Goal: Information Seeking & Learning: Learn about a topic

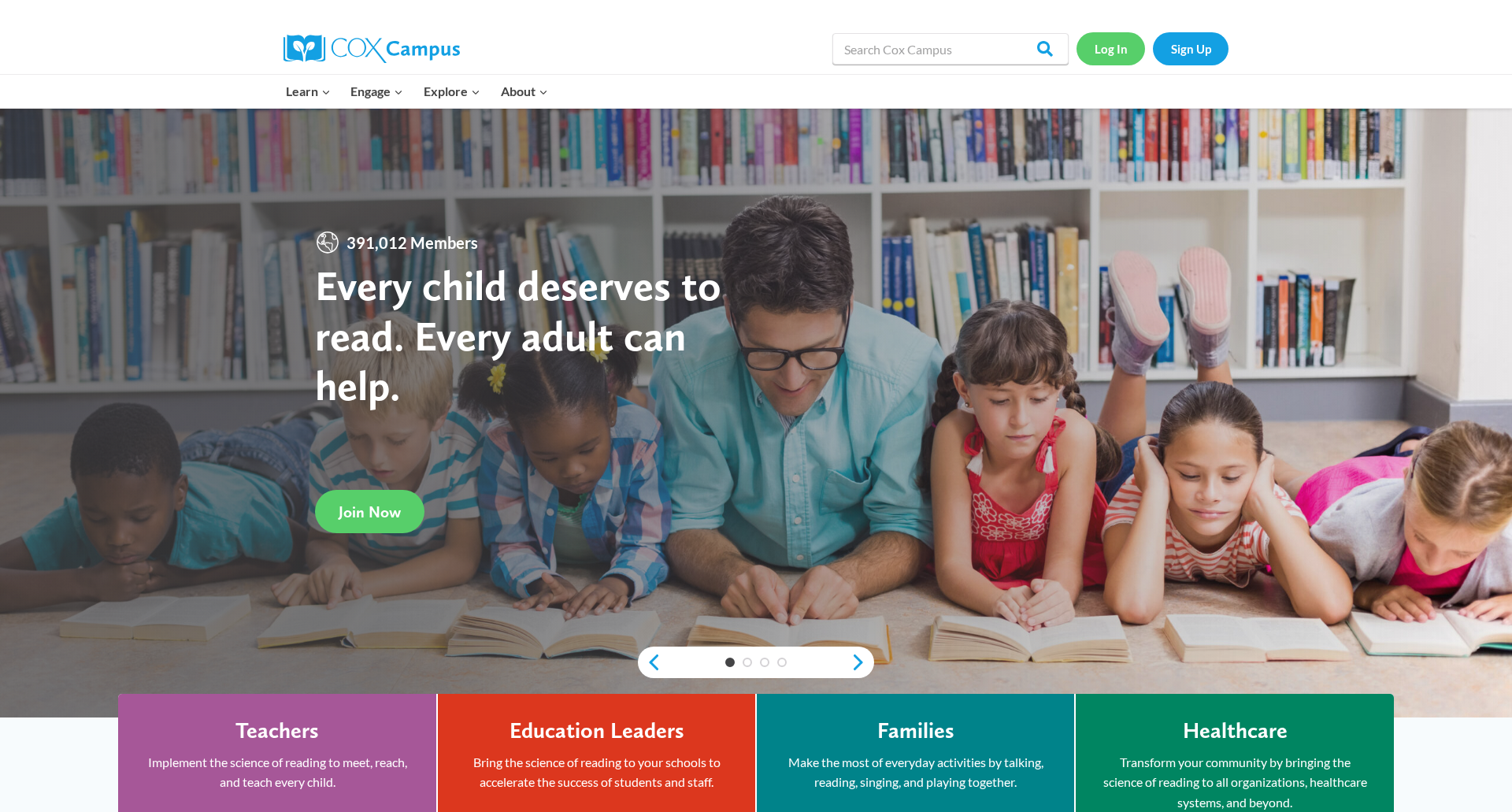
click at [1122, 54] on link "Log In" at bounding box center [1111, 47] width 69 height 32
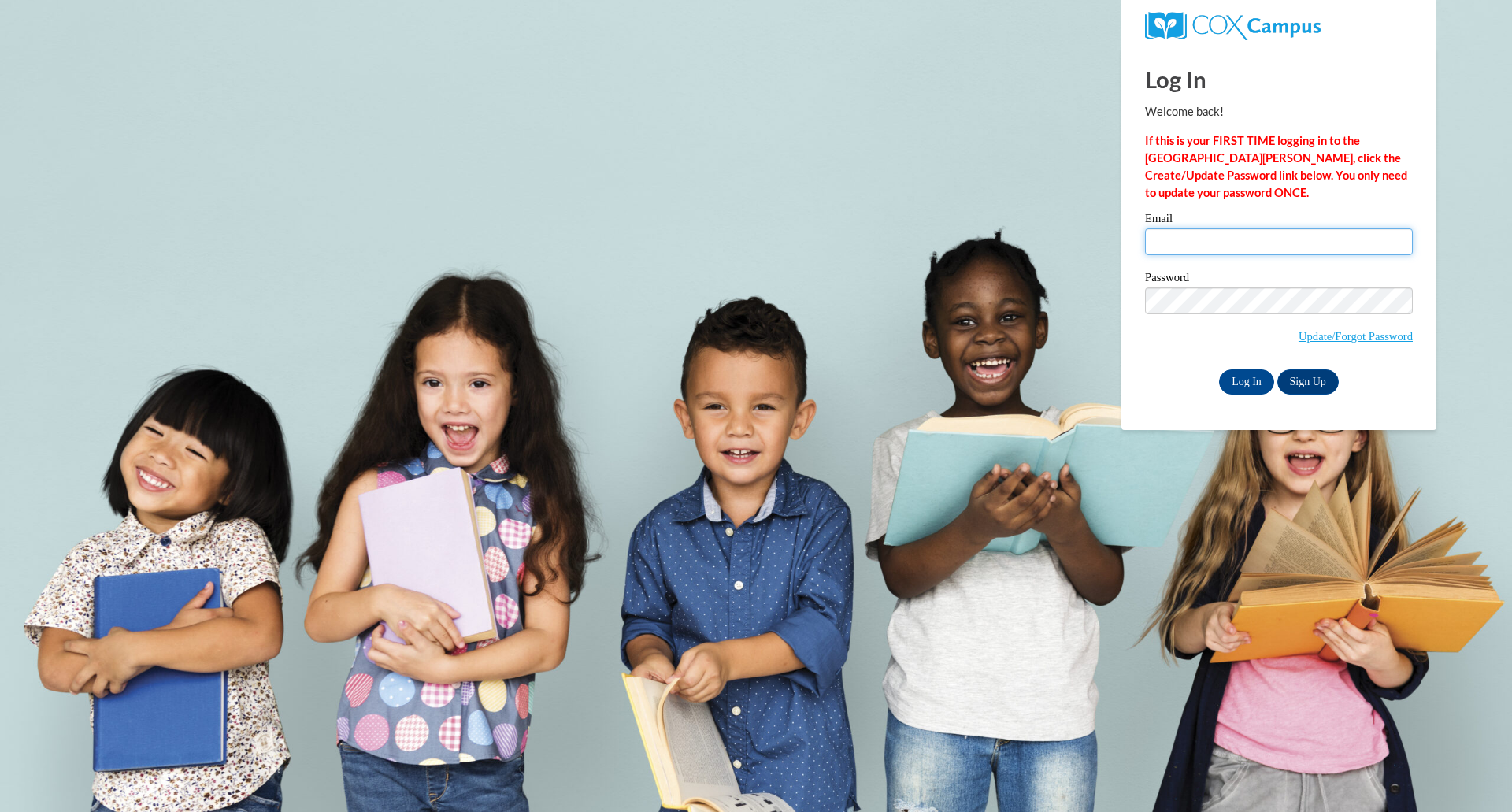
click at [1192, 243] on input "Email" at bounding box center [1278, 242] width 268 height 27
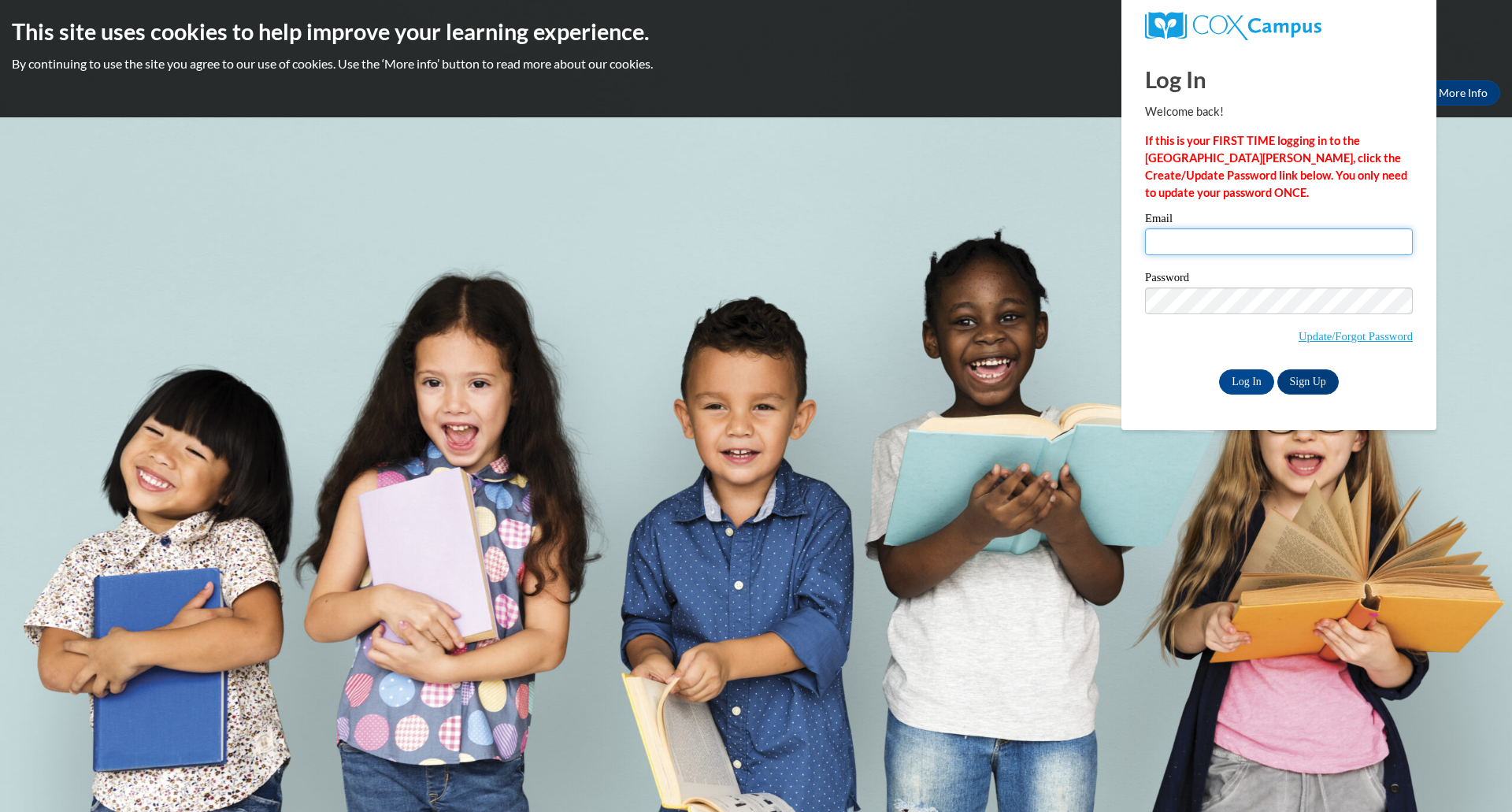
type input "jrace@greenfield.k12.wi.us"
click at [1251, 277] on label "Password" at bounding box center [1278, 280] width 268 height 15
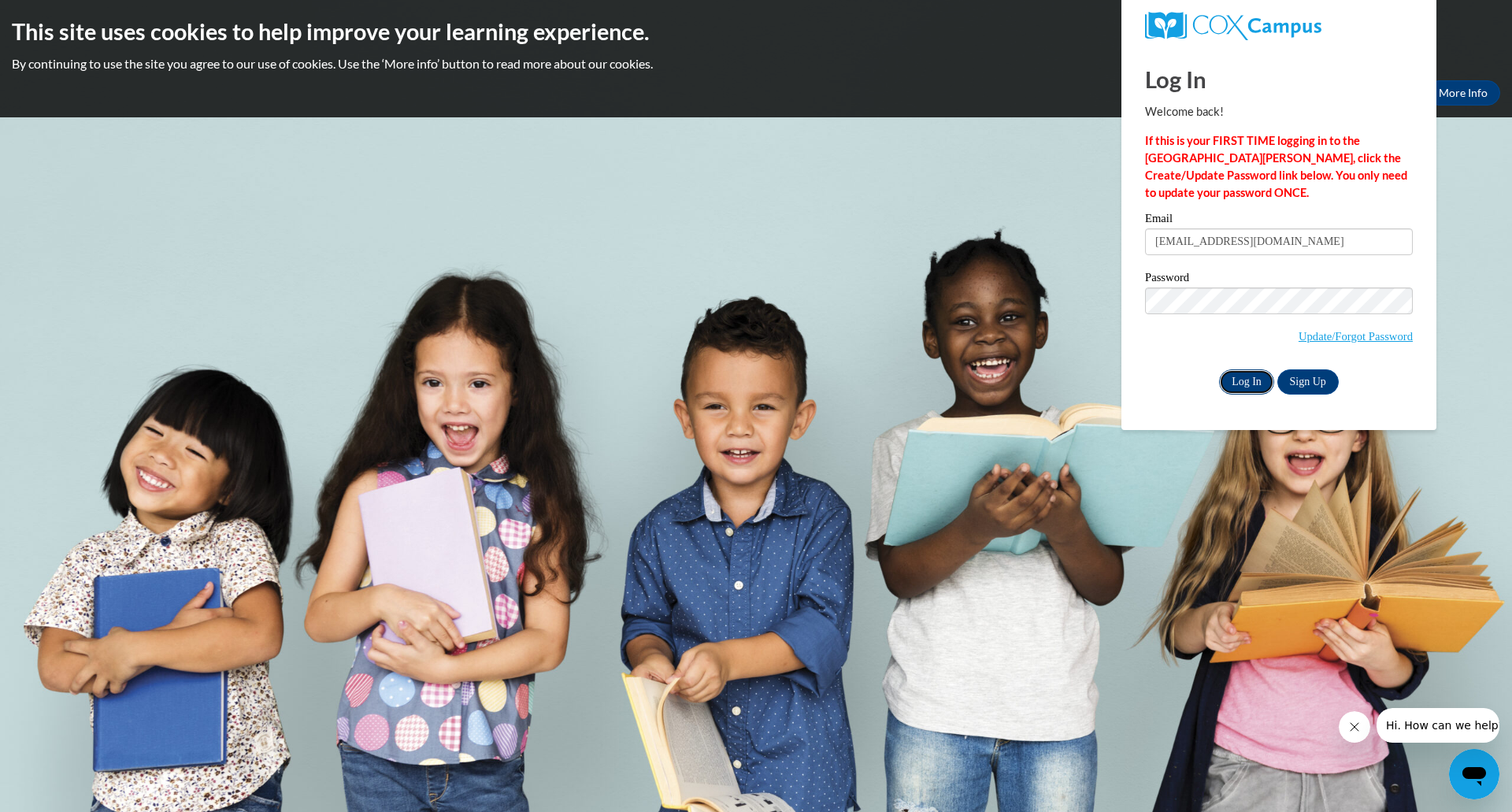
click at [1260, 377] on input "Log In" at bounding box center [1246, 382] width 55 height 25
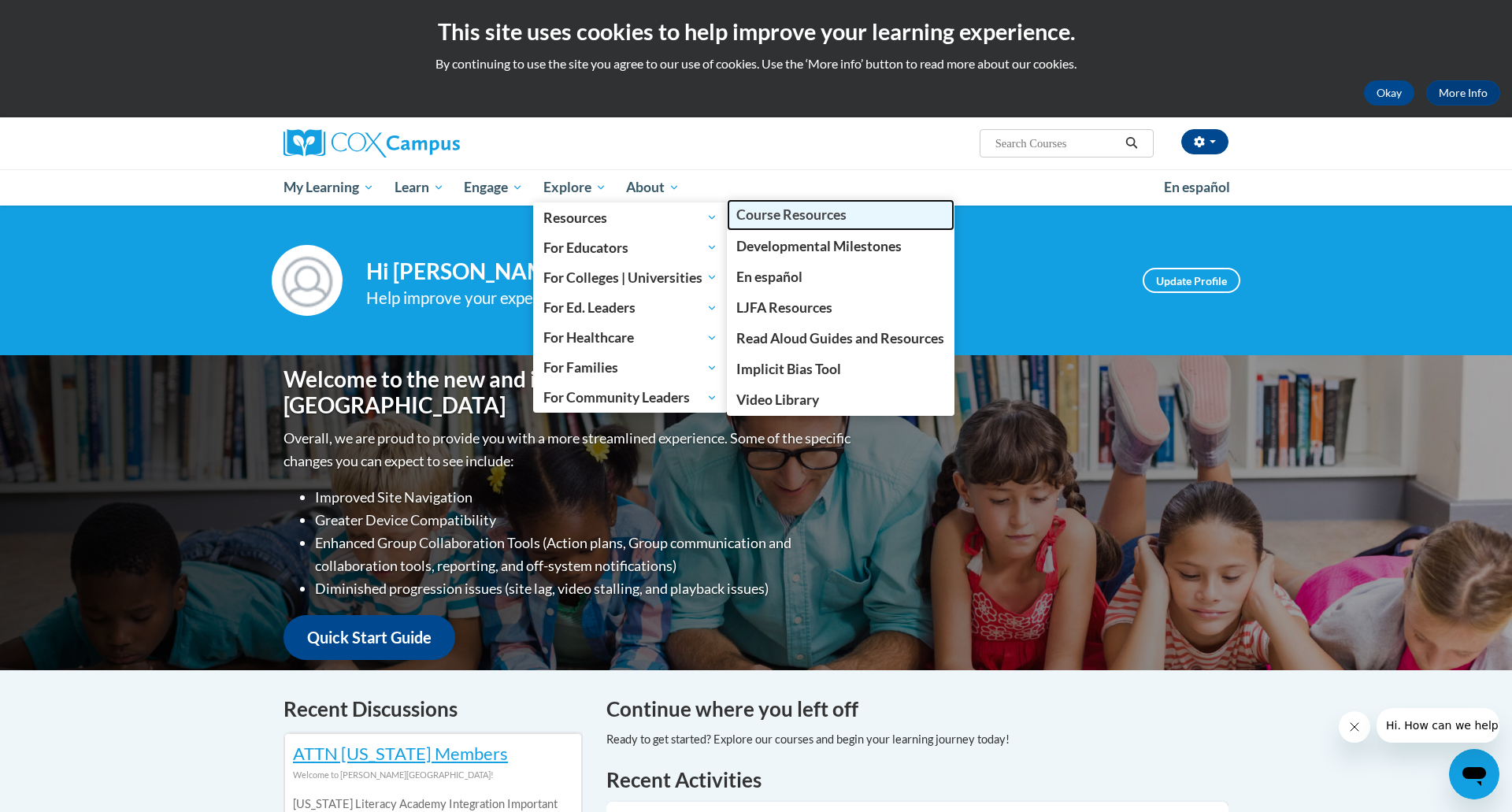
click at [770, 218] on span "Course Resources" at bounding box center [791, 214] width 110 height 16
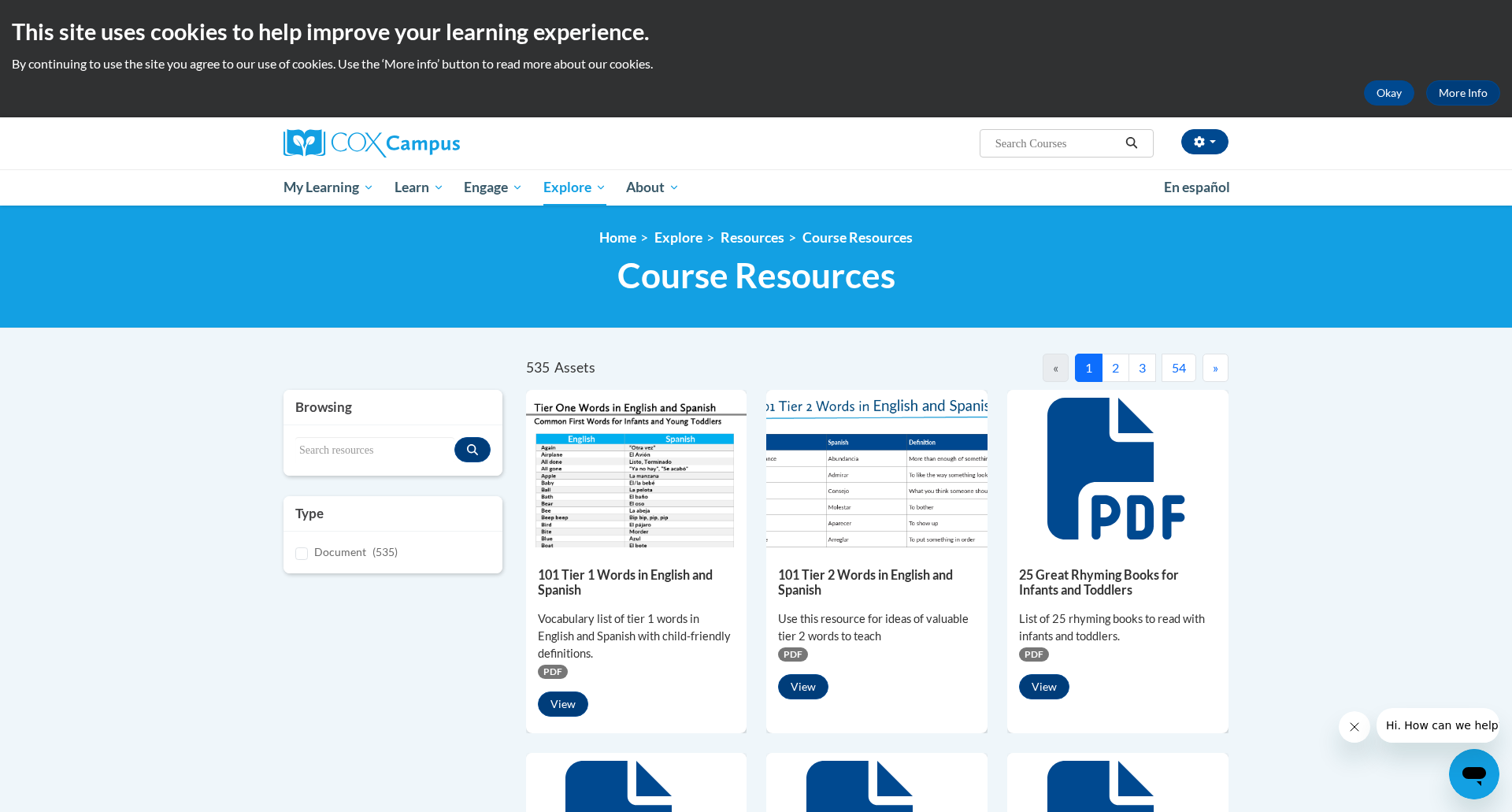
click at [1023, 144] on input "Search..." at bounding box center [1056, 143] width 126 height 19
type input "study guide"
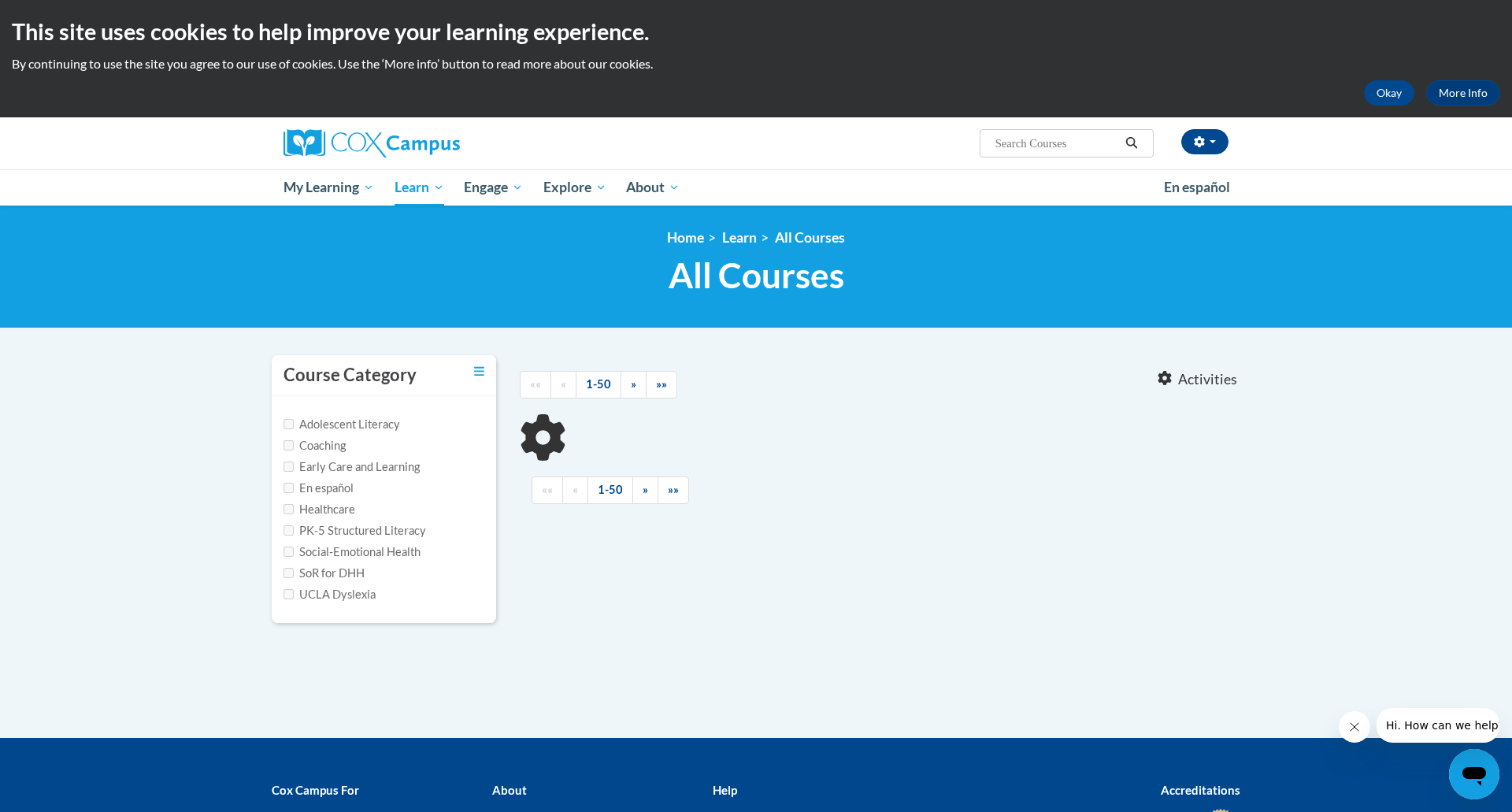
type input "study guide"
click at [290, 472] on label "Early Care and Learning" at bounding box center [351, 467] width 136 height 17
click at [290, 472] on input "Early Care and Learning" at bounding box center [288, 466] width 11 height 11
checkbox input "true"
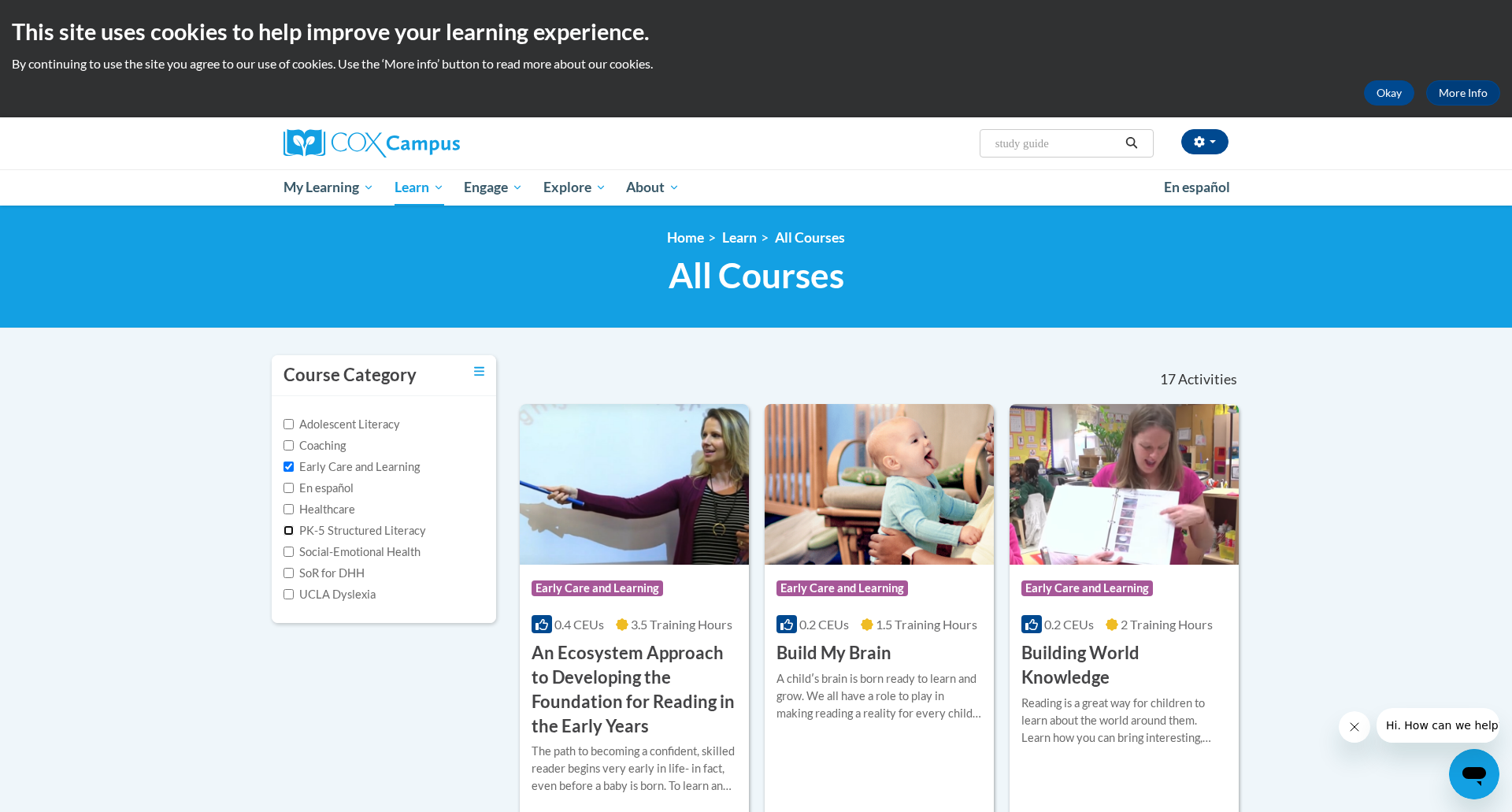
click at [286, 526] on input "PK-5 Structured Literacy" at bounding box center [288, 530] width 11 height 11
checkbox input "true"
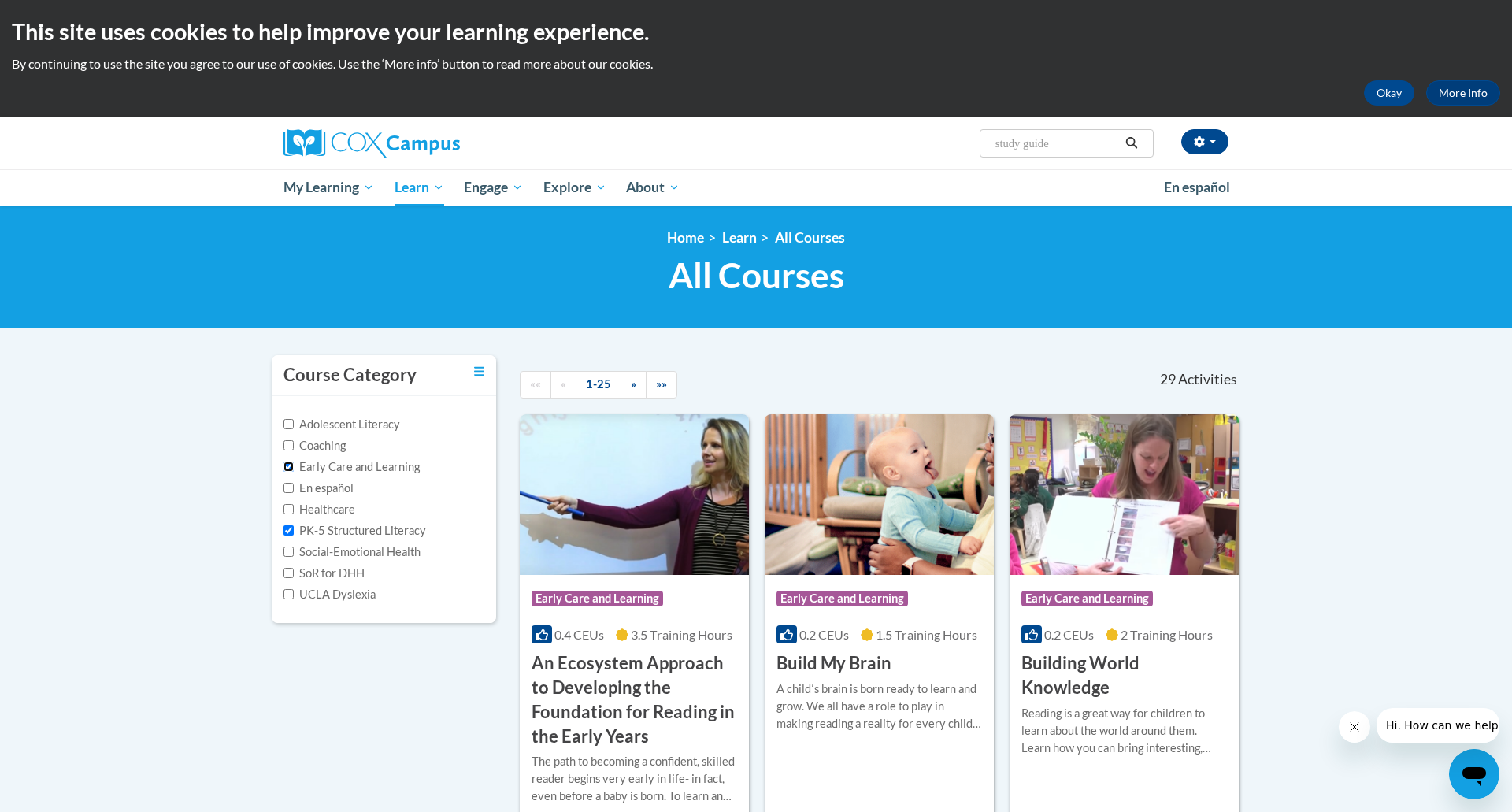
click at [290, 469] on input "Early Care and Learning" at bounding box center [288, 466] width 11 height 11
checkbox input "false"
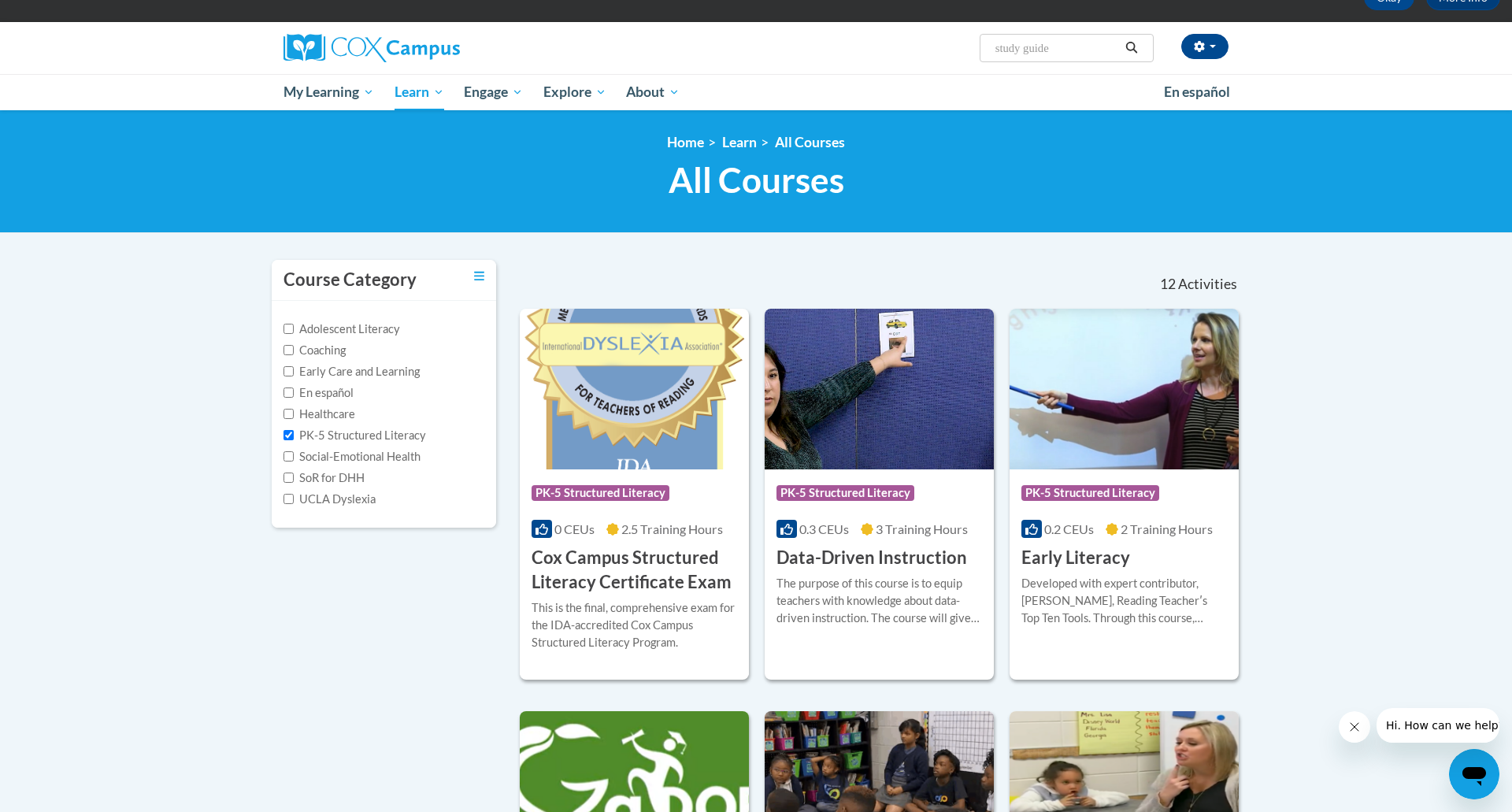
scroll to position [101, 0]
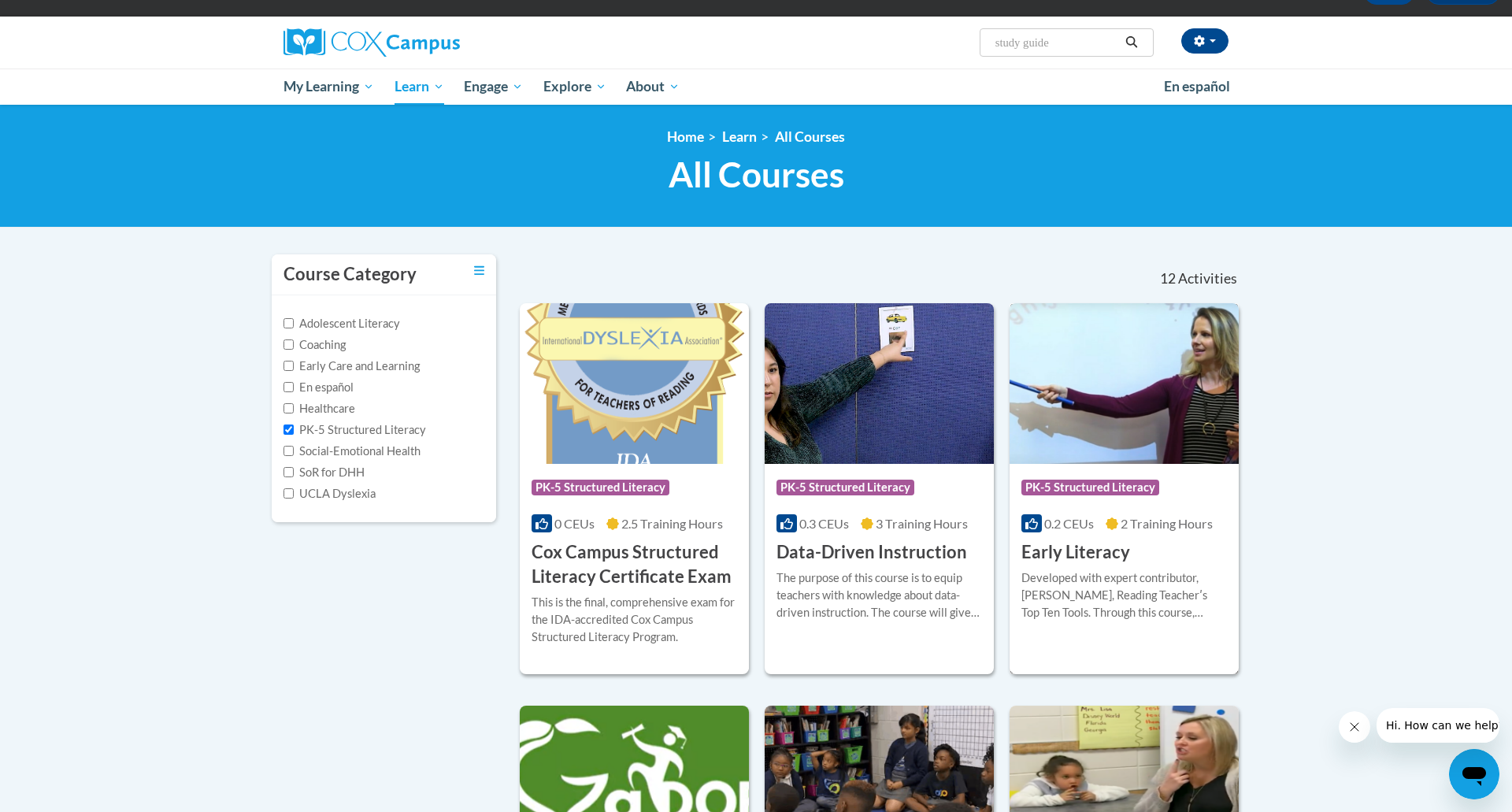
click at [1115, 491] on span "PK-5 Structured Literacy" at bounding box center [1090, 488] width 137 height 15
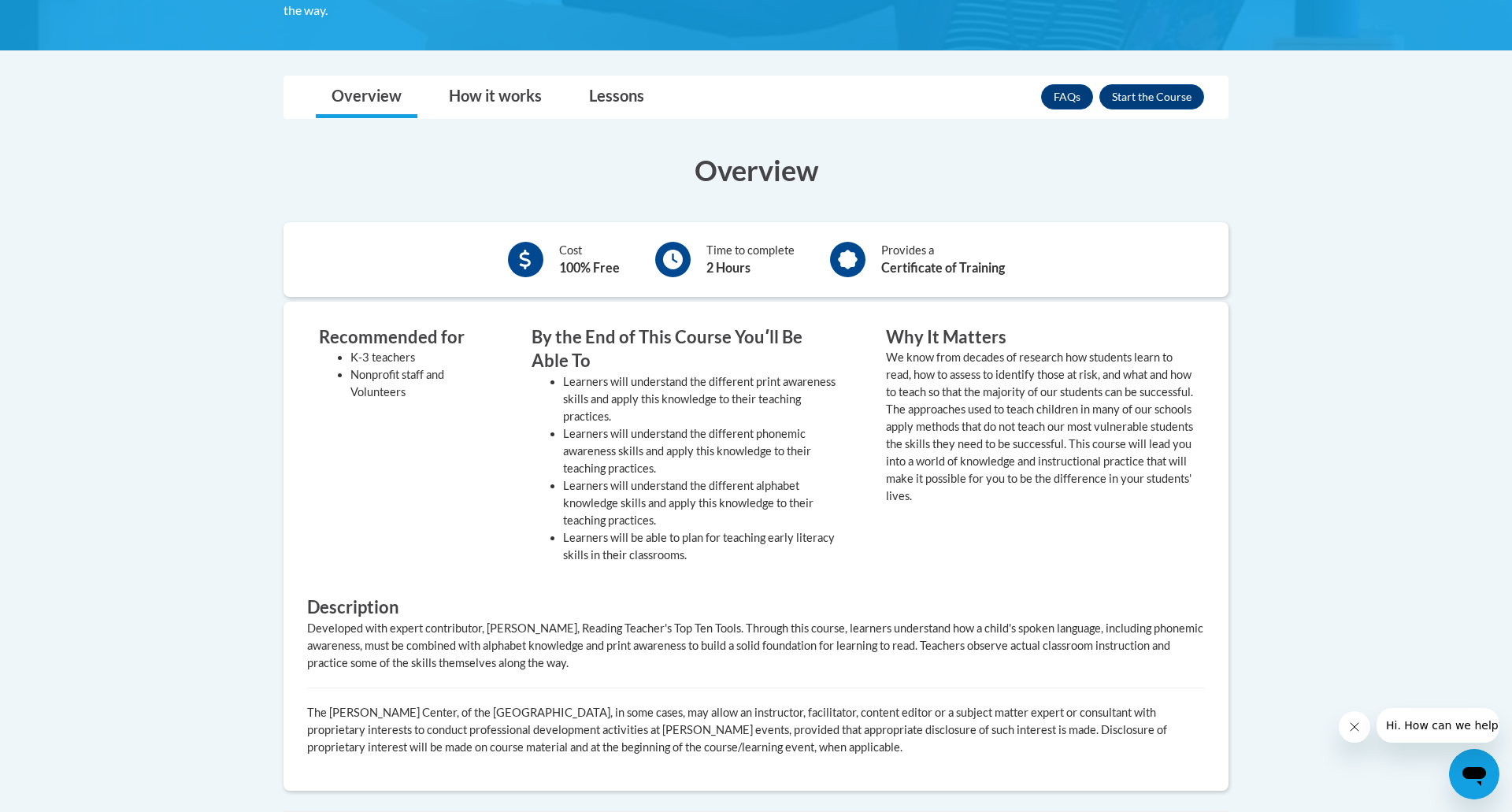
scroll to position [335, 0]
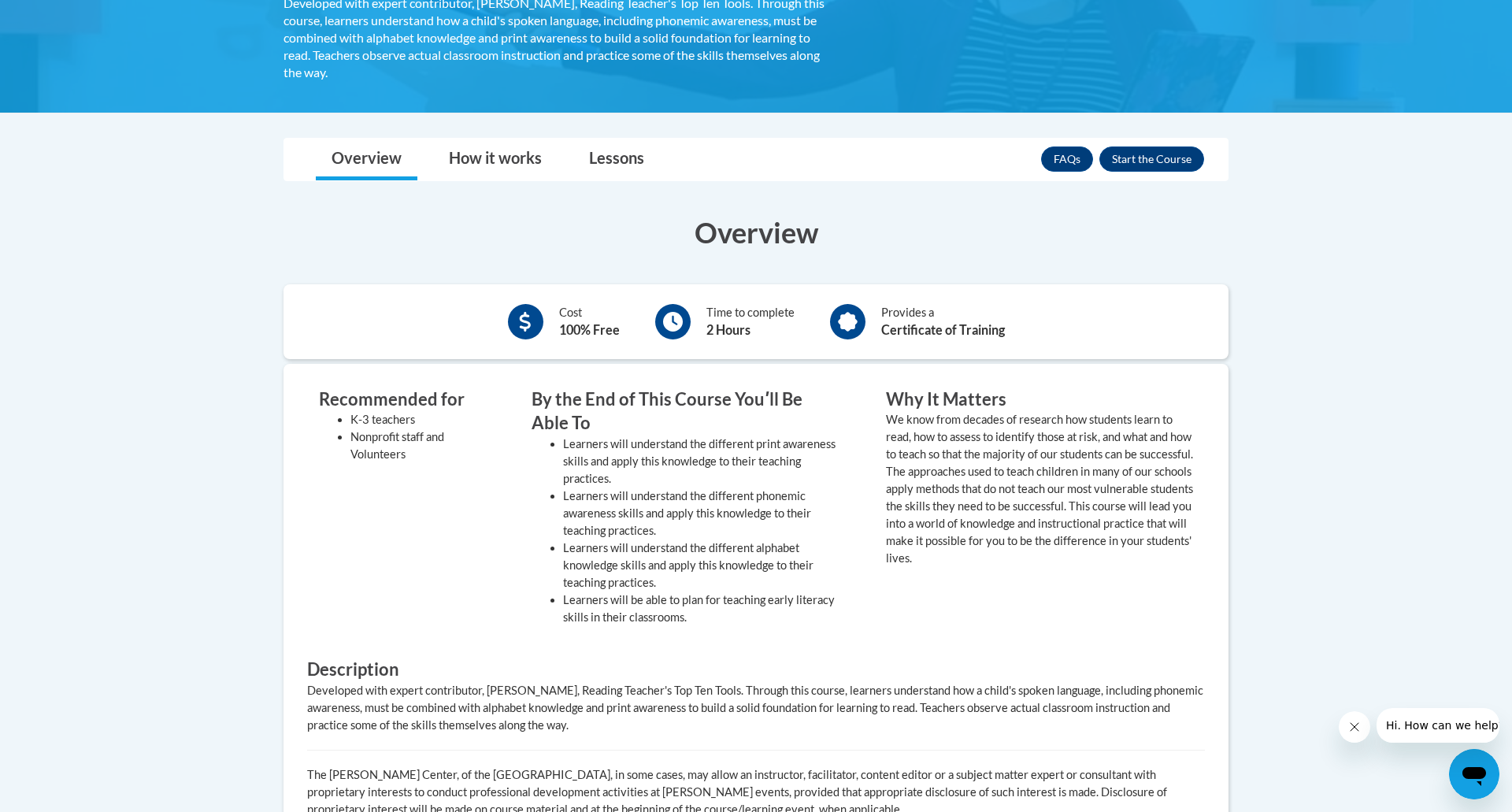
click at [1335, 510] on body "This site uses cookies to help improve your learning experience. By continuing …" at bounding box center [756, 510] width 1512 height 1691
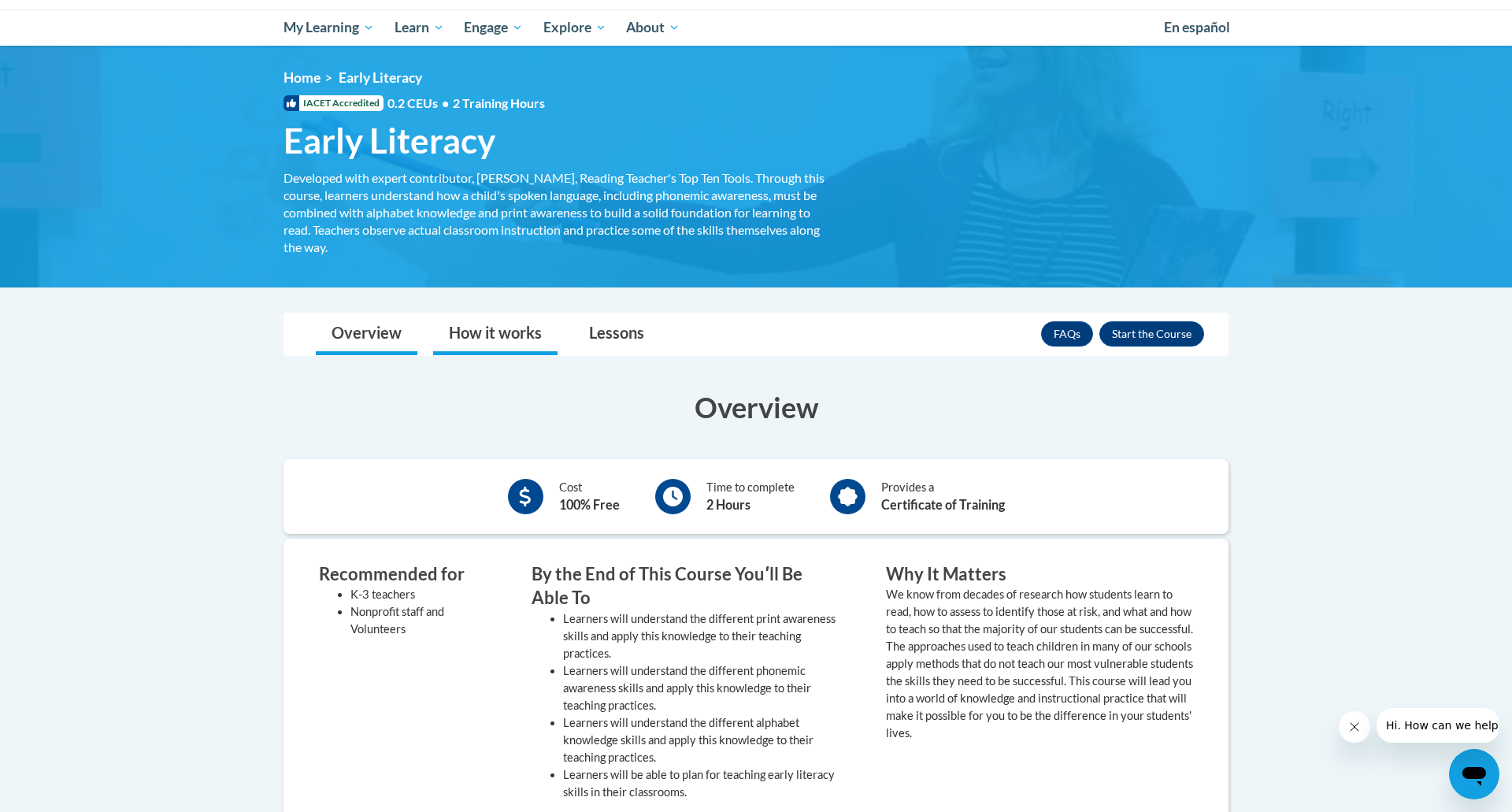
scroll to position [161, 0]
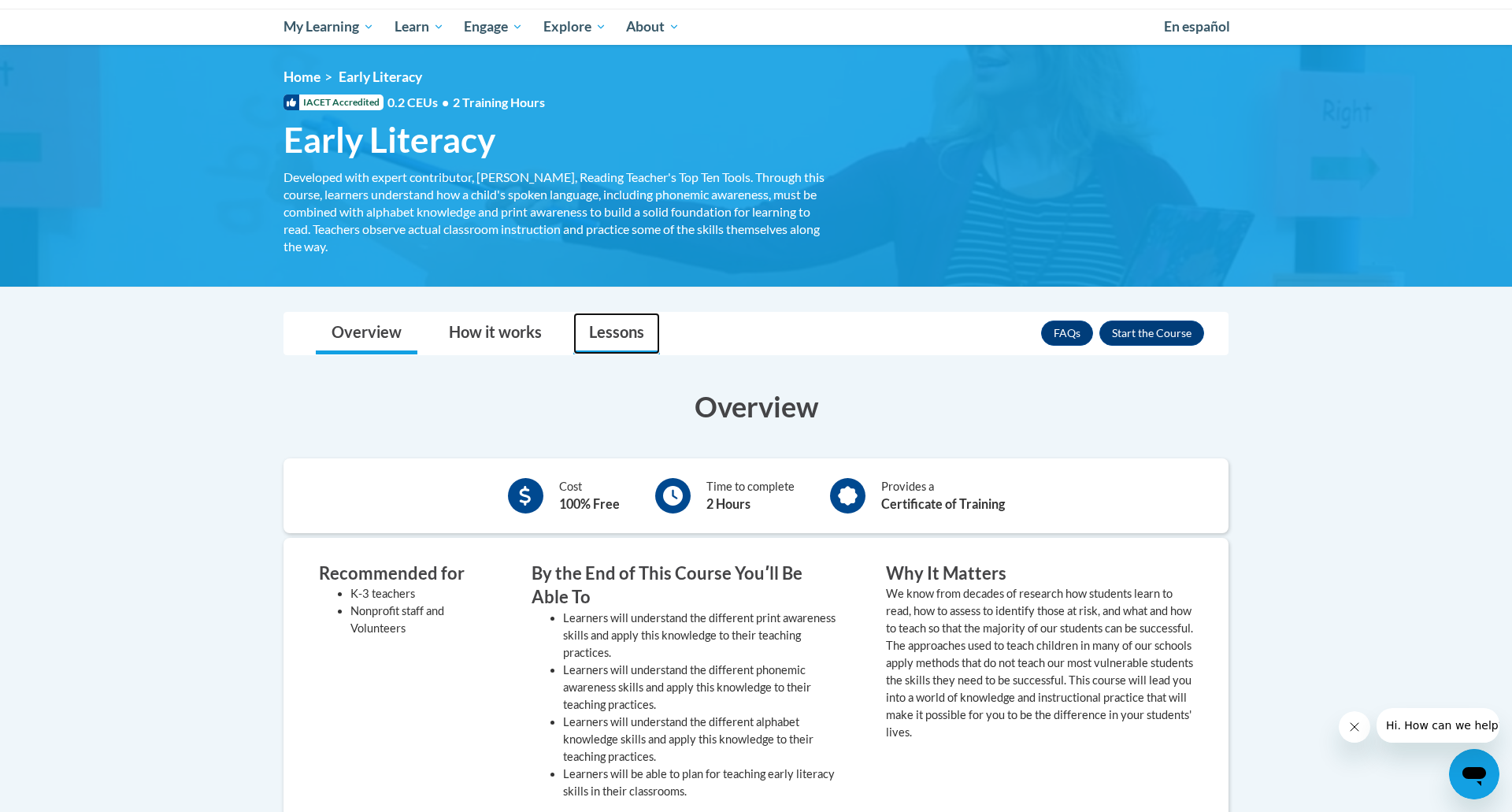
click at [608, 341] on link "Lessons" at bounding box center [617, 333] width 87 height 42
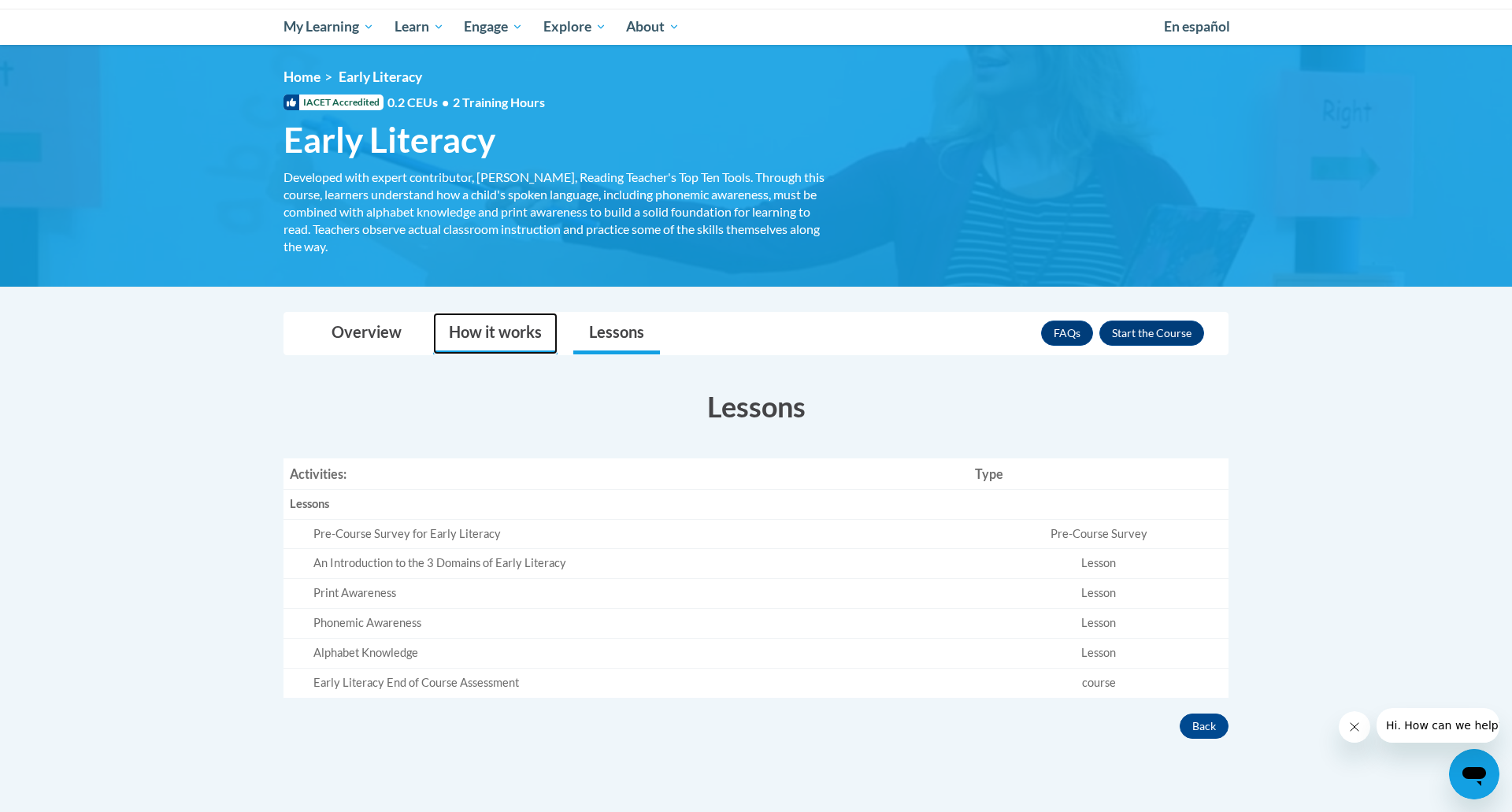
click at [439, 341] on link "How it works" at bounding box center [495, 333] width 125 height 42
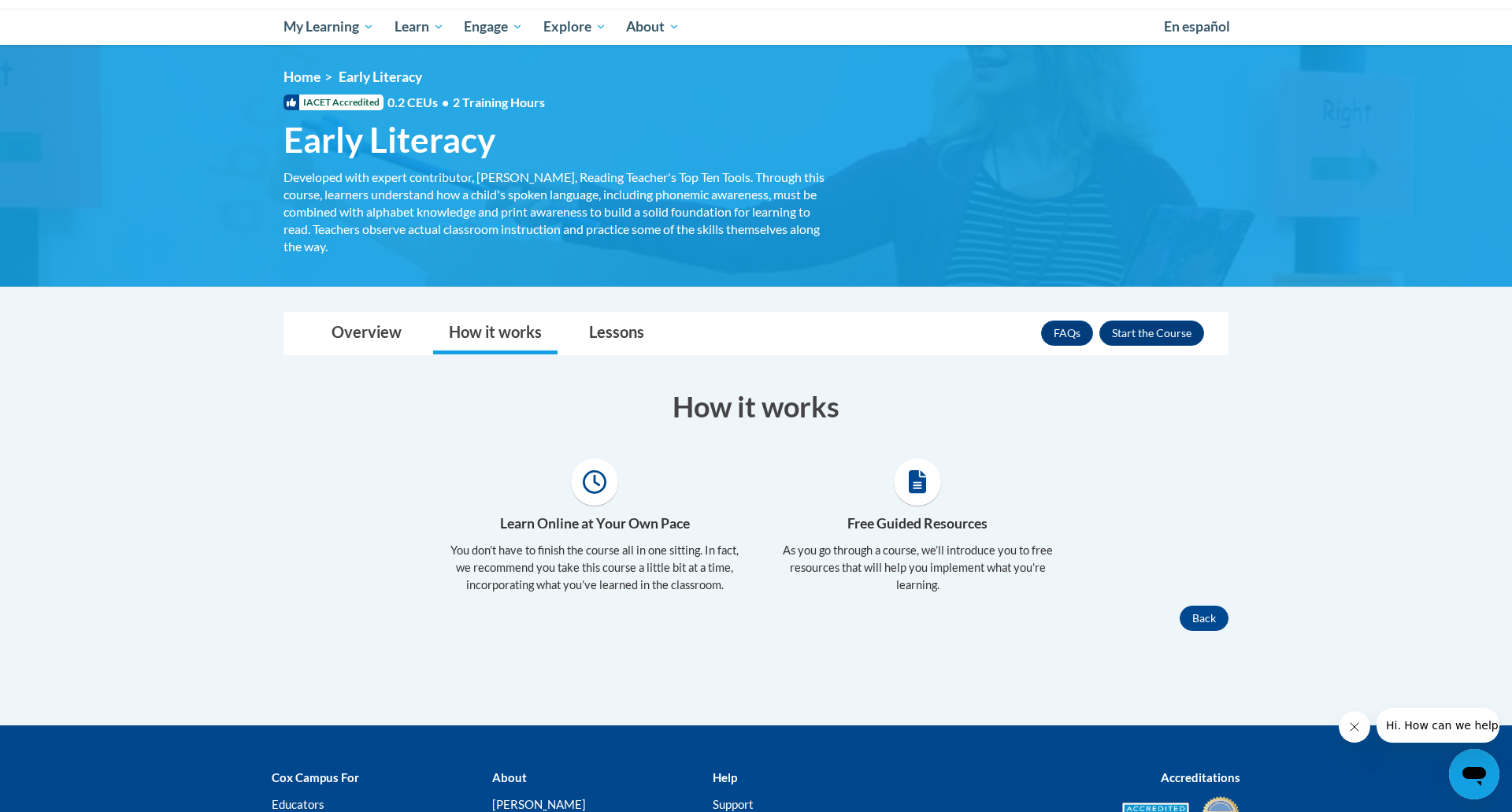
click at [916, 497] on span at bounding box center [917, 482] width 47 height 47
click at [912, 489] on icon at bounding box center [917, 482] width 18 height 23
click at [919, 496] on span at bounding box center [917, 482] width 47 height 47
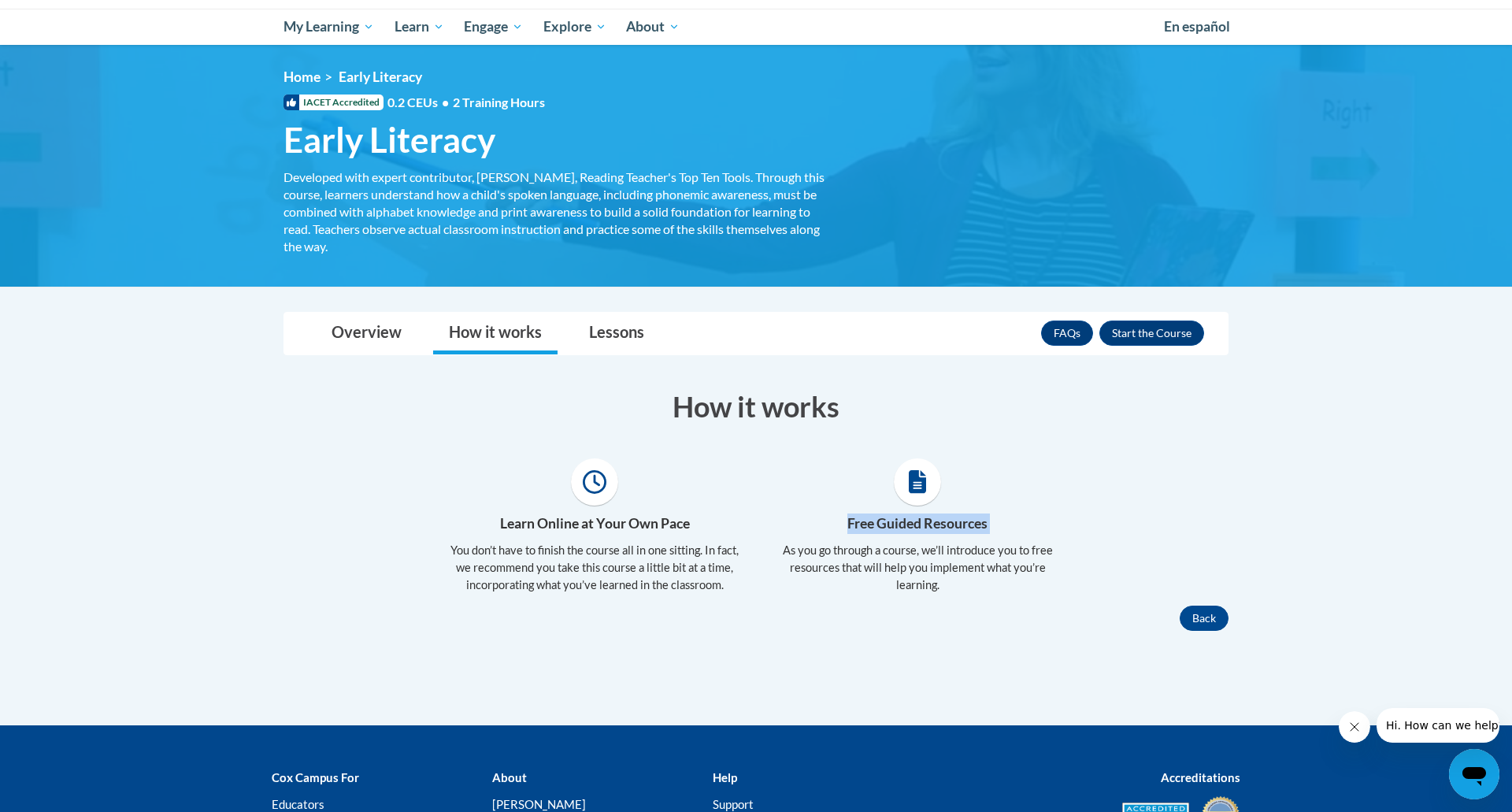
click at [919, 496] on span at bounding box center [917, 482] width 47 height 47
click at [917, 527] on h4 "Free Guided Resources" at bounding box center [917, 524] width 299 height 20
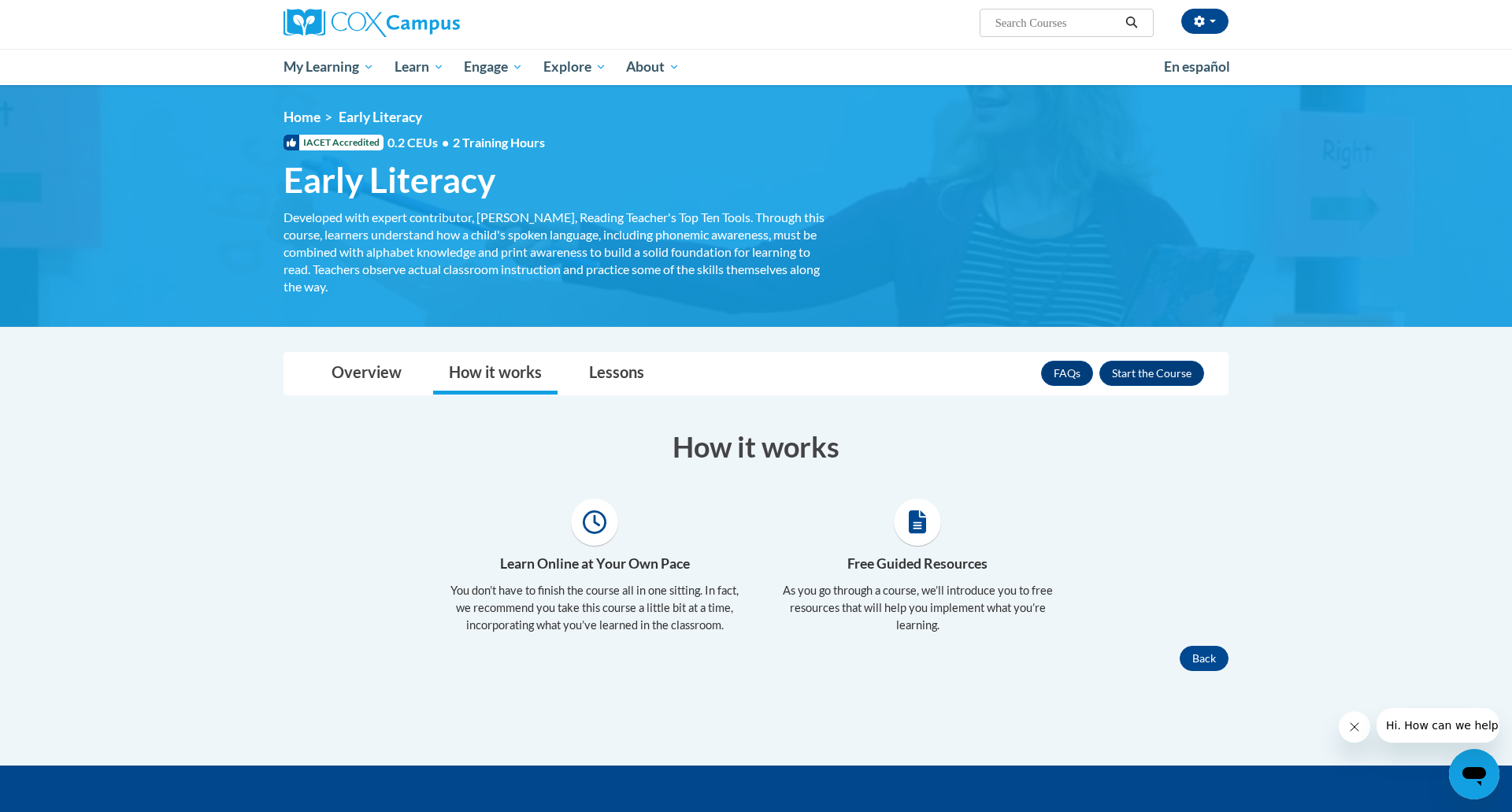
scroll to position [117, 0]
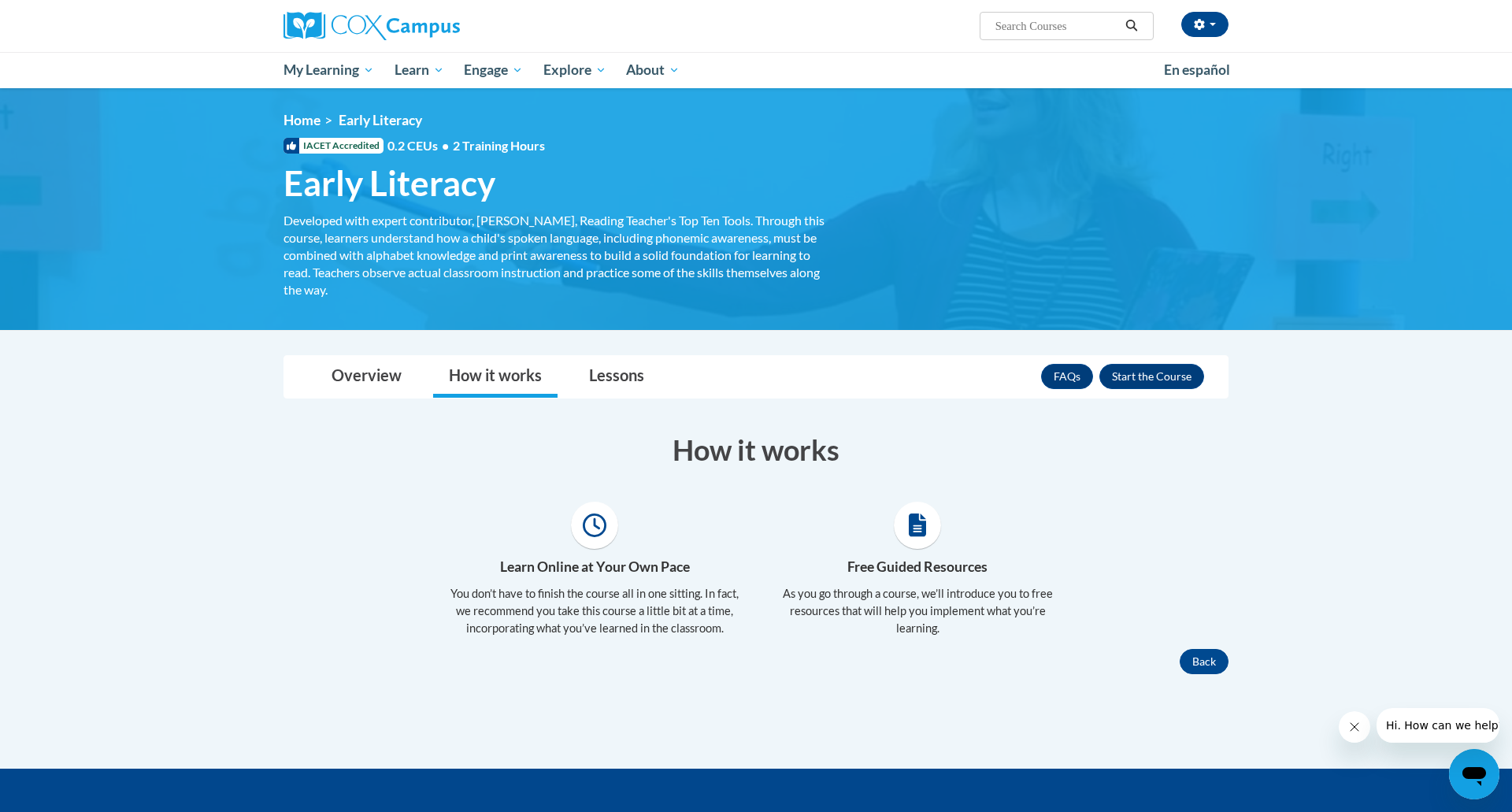
click at [914, 529] on icon at bounding box center [917, 526] width 18 height 23
click at [915, 543] on span at bounding box center [917, 525] width 47 height 47
click at [379, 375] on link "Overview" at bounding box center [366, 376] width 102 height 42
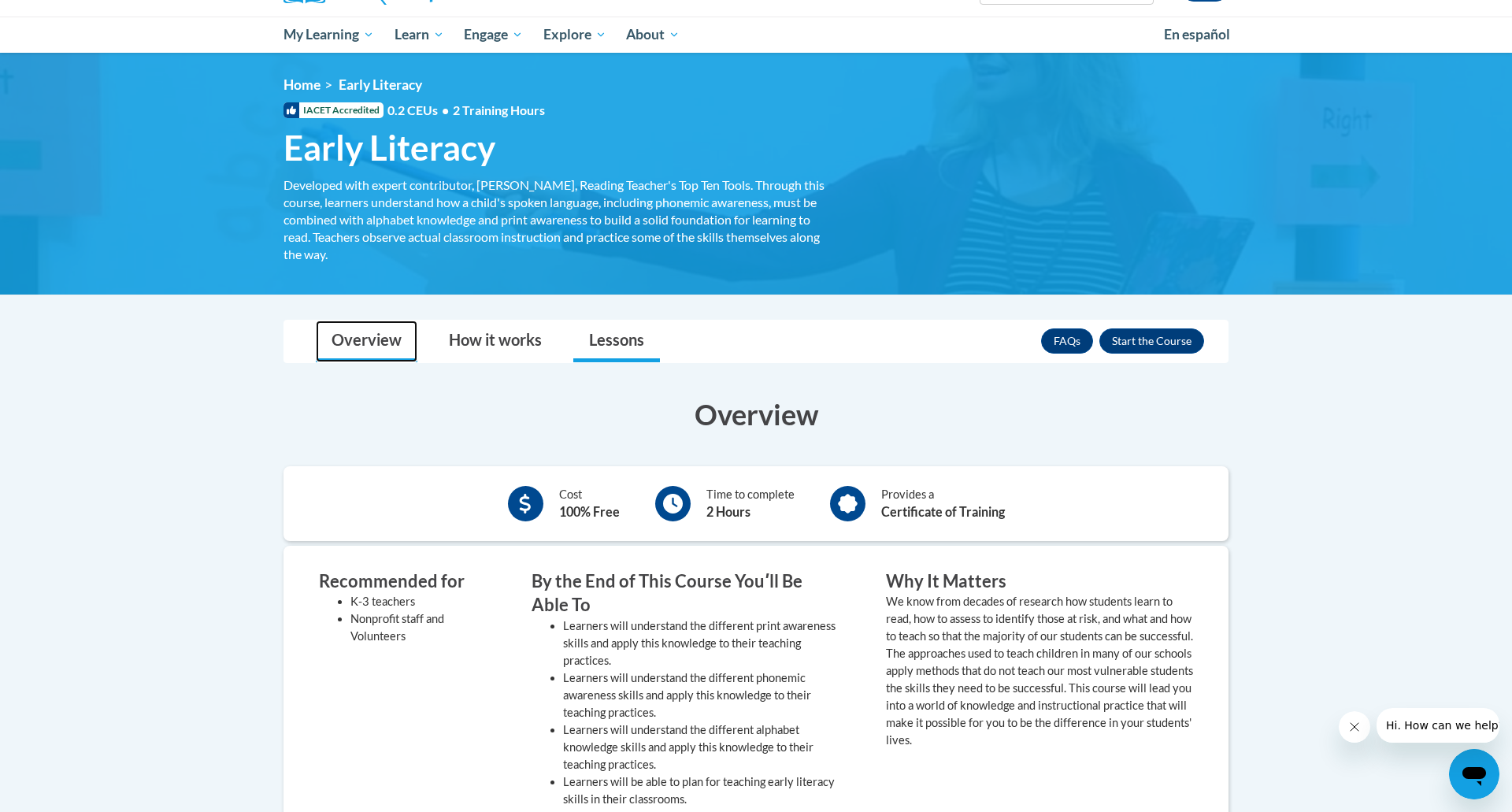
scroll to position [152, 0]
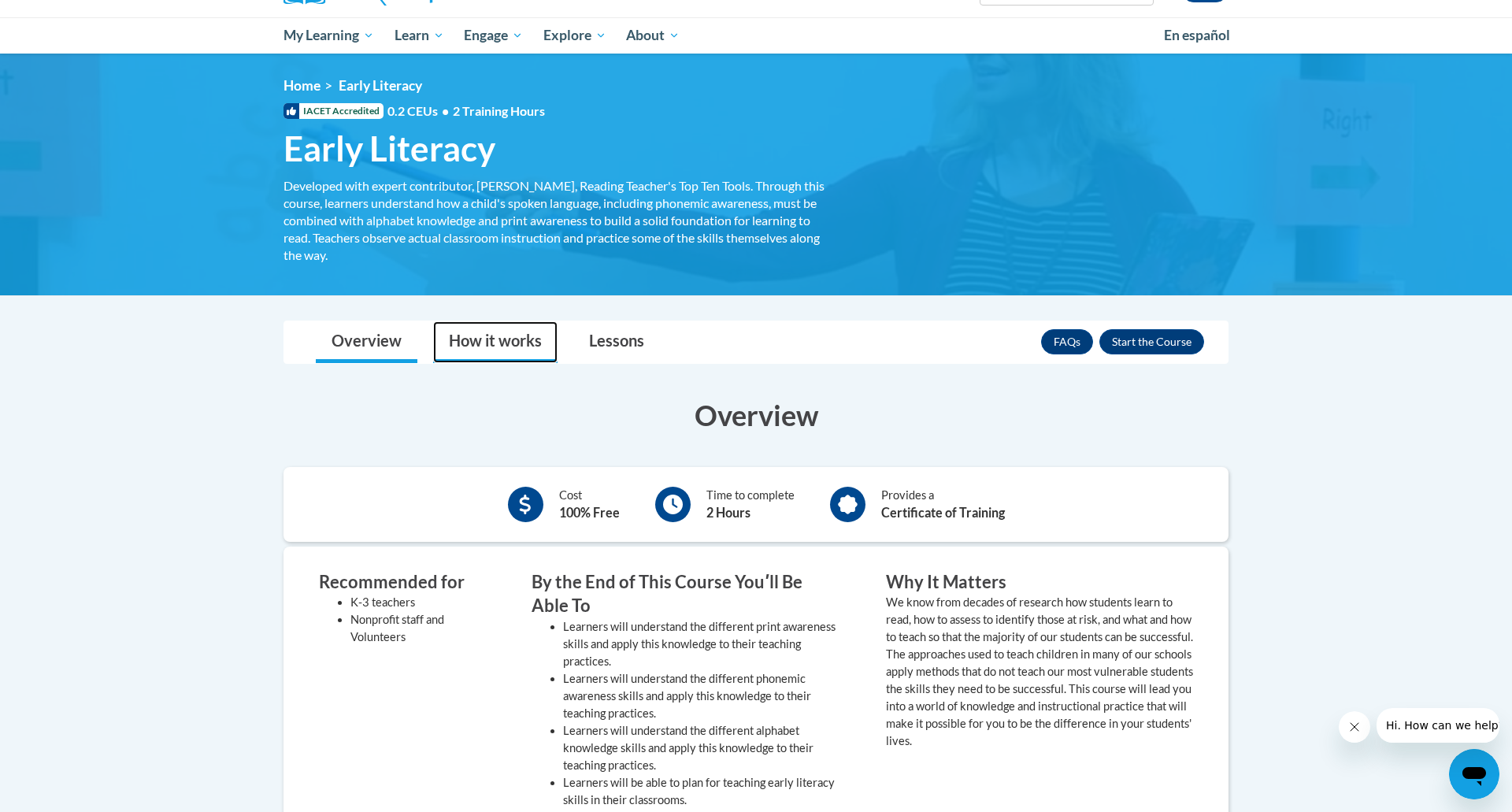
click at [536, 349] on link "How it works" at bounding box center [495, 342] width 125 height 42
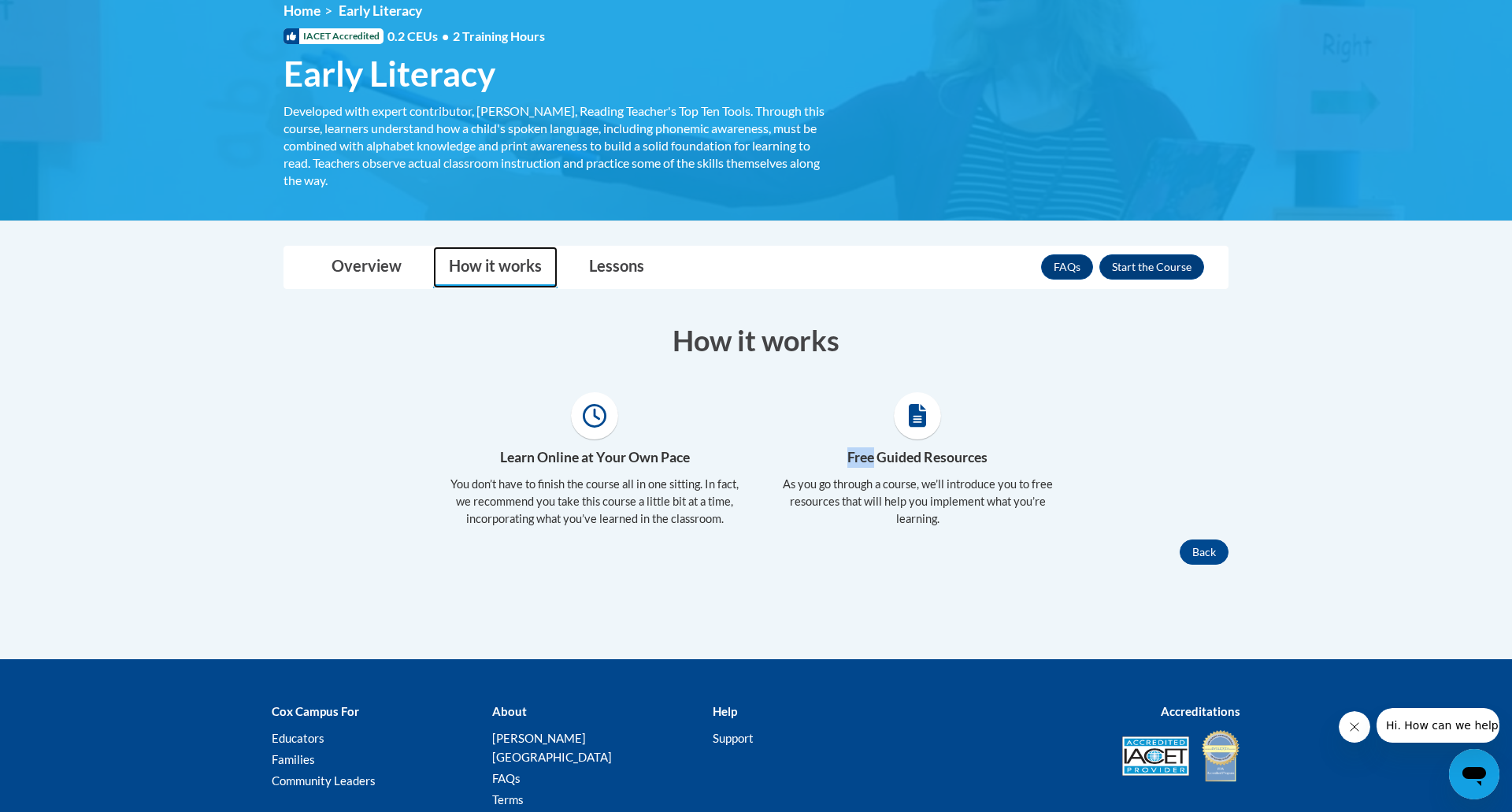
scroll to position [230, 0]
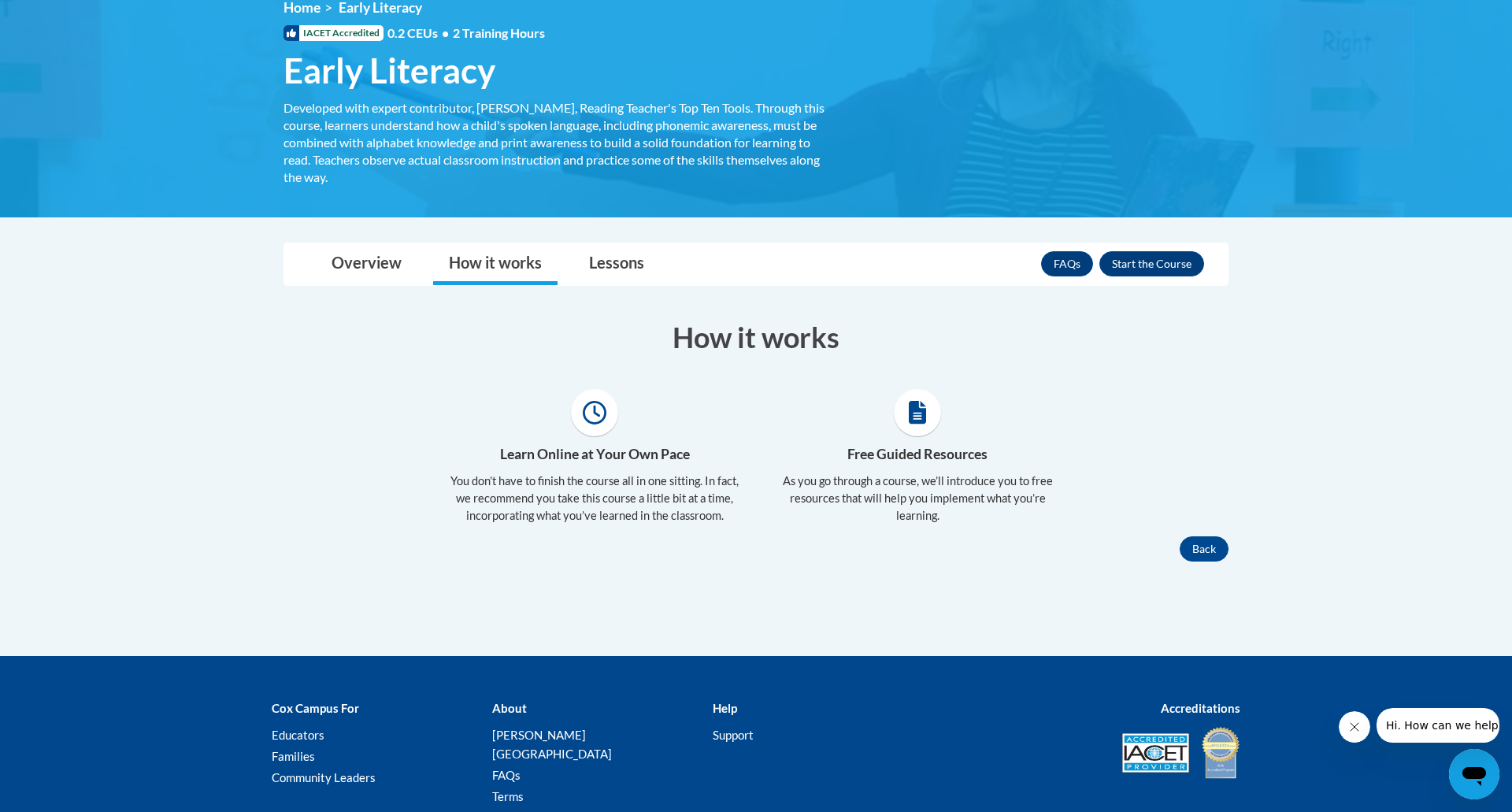
click at [921, 421] on icon at bounding box center [917, 412] width 18 height 23
click at [921, 448] on h4 "Free Guided Resources" at bounding box center [917, 454] width 299 height 20
click at [922, 489] on p "As you go through a course, we’ll introduce you to free resources that will hel…" at bounding box center [917, 498] width 299 height 52
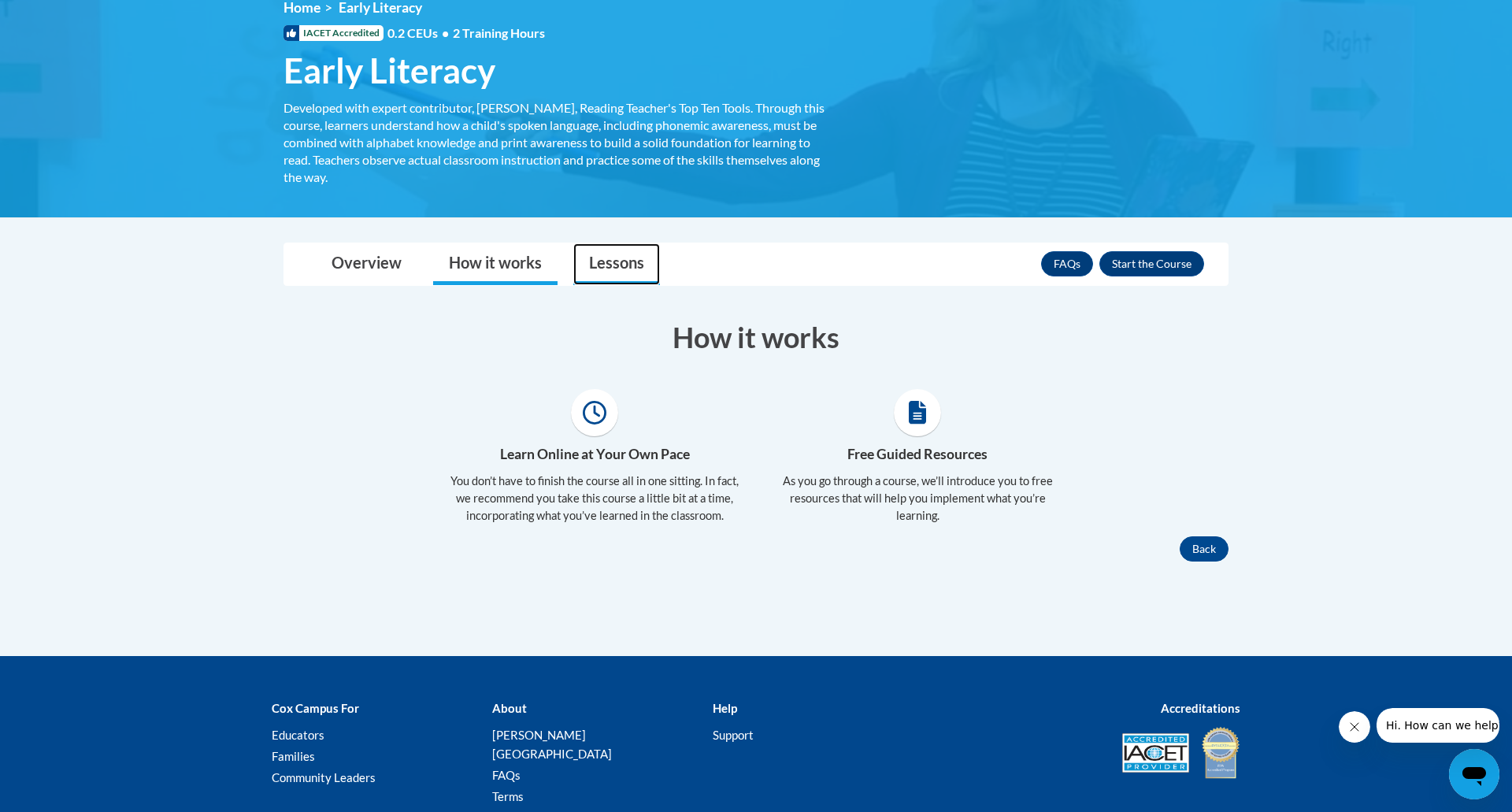
click at [608, 261] on link "Lessons" at bounding box center [617, 264] width 87 height 42
